Goal: Transaction & Acquisition: Download file/media

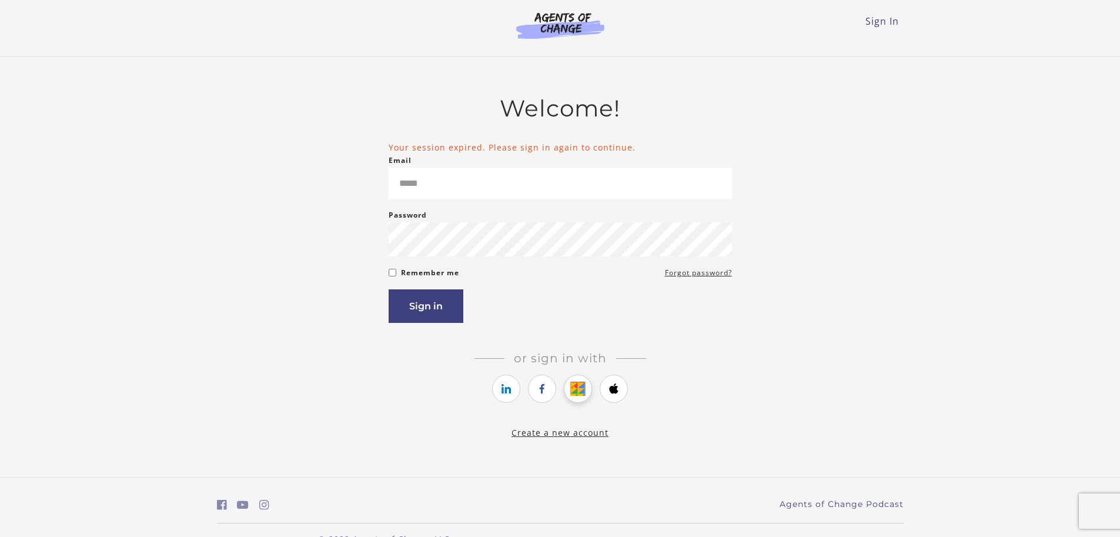
click at [575, 396] on icon "https://courses.thinkific.com/users/auth/google?ss%5Breferral%5D=&ss%5Buser_ret…" at bounding box center [578, 389] width 15 height 14
